Goal: Obtain resource: Download file/media

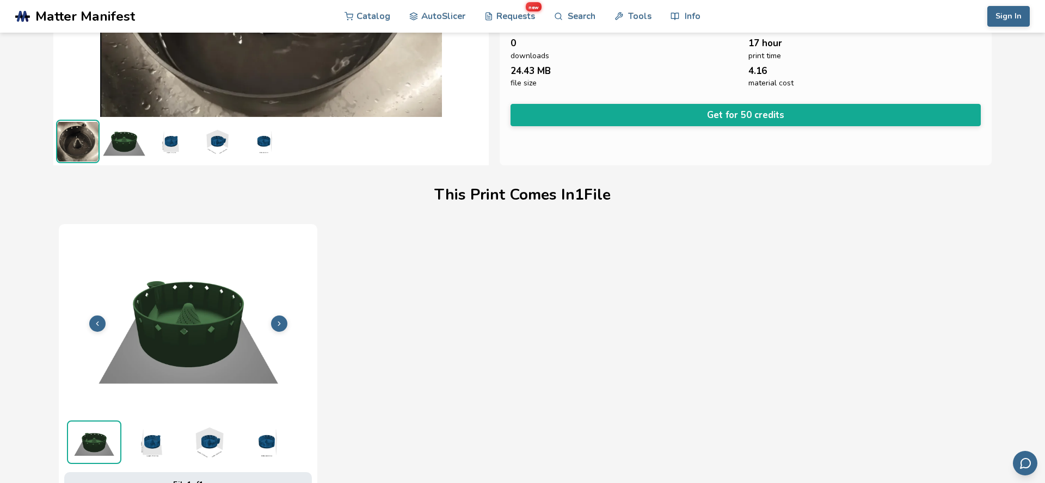
scroll to position [326, 0]
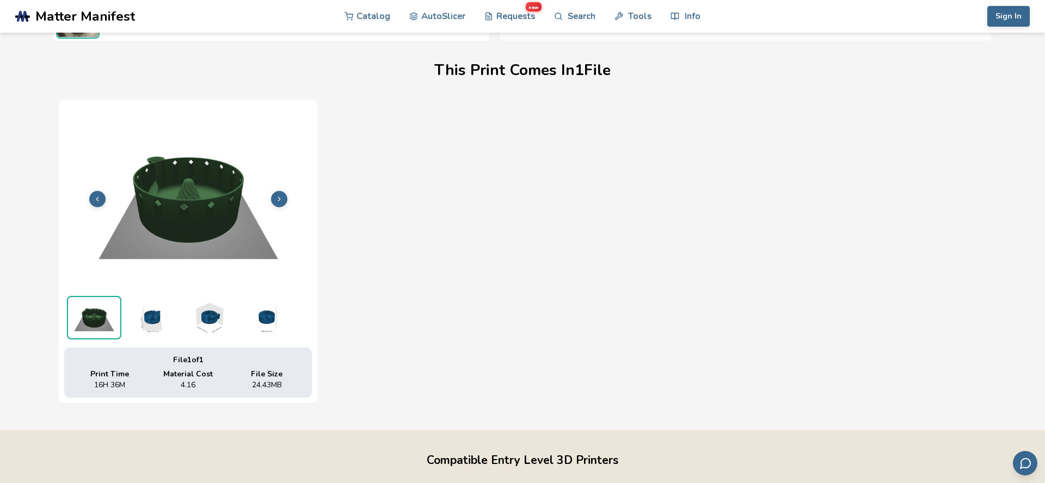
click at [207, 341] on ul at bounding box center [188, 317] width 248 height 49
click at [201, 357] on div "File 1 of 1" at bounding box center [187, 360] width 231 height 9
click at [197, 224] on img at bounding box center [188, 198] width 248 height 186
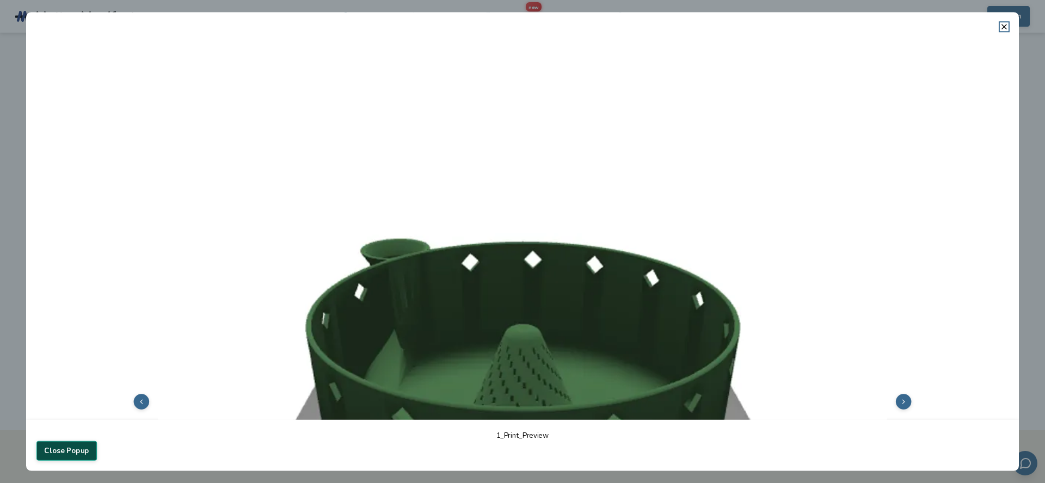
click at [66, 450] on button "Close Popup" at bounding box center [66, 451] width 60 height 20
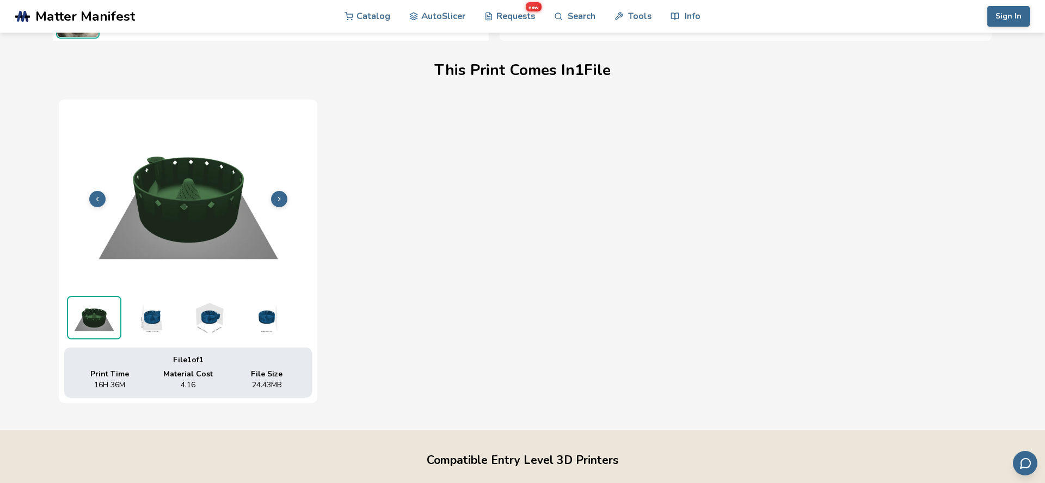
scroll to position [0, 0]
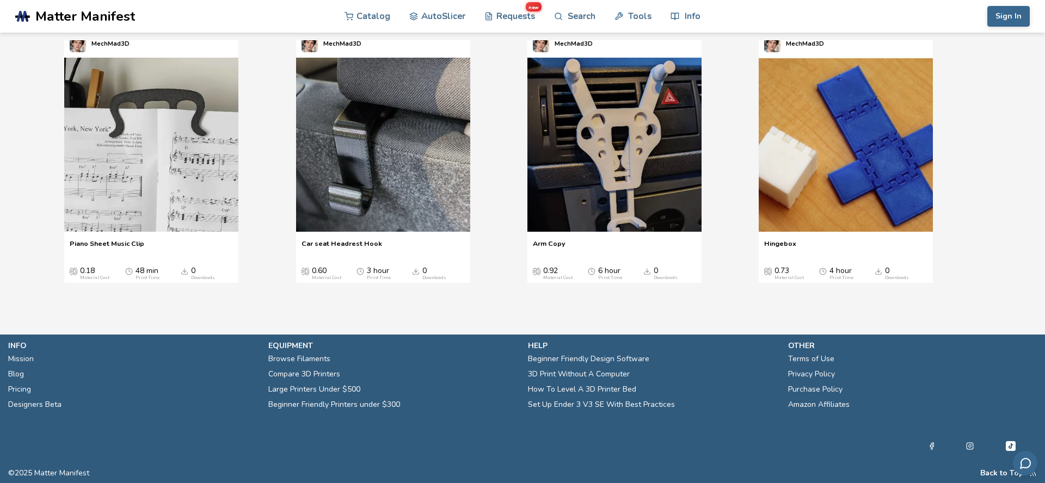
scroll to position [12, 0]
